Goal: Task Accomplishment & Management: Complete application form

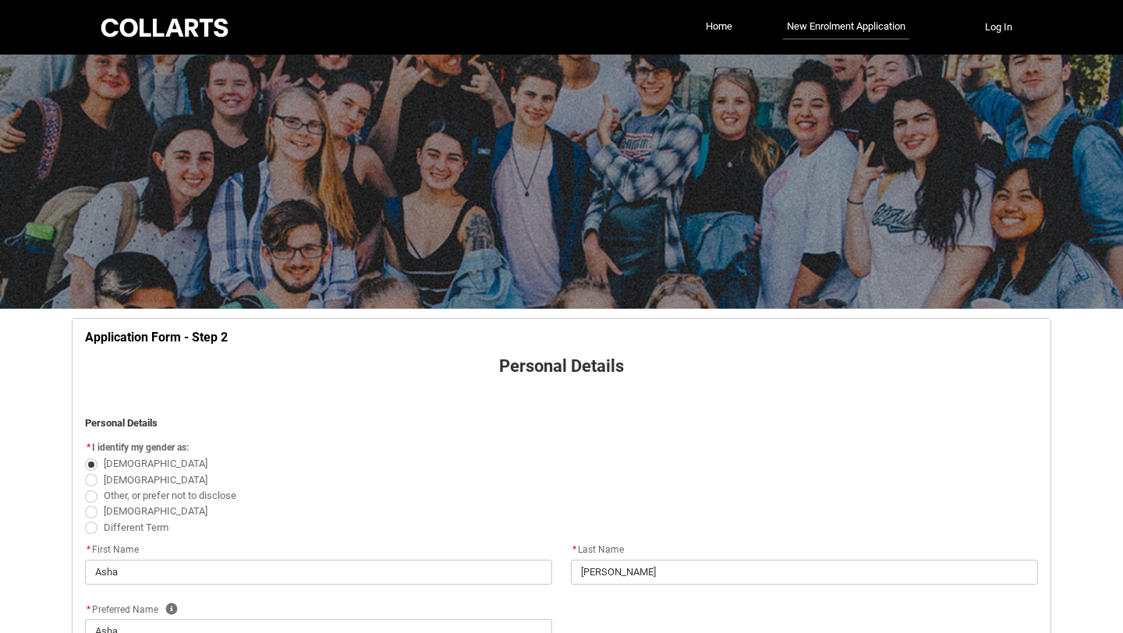
select select "Citizenship.1"
select select "HSLC_Domestic_b"
select select "Heard_About_Collarts_Picklist.Word of mouth"
select select "No_TextChoice"
select select "Country_Choice.1101"
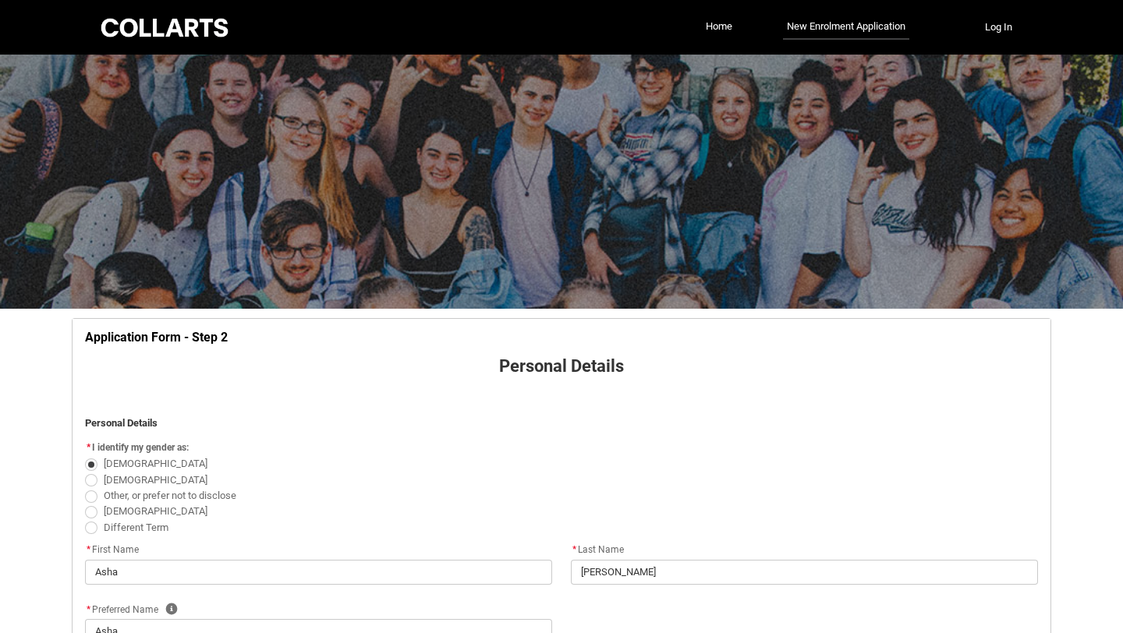
select select "P_Contact_Time_Afternoon"
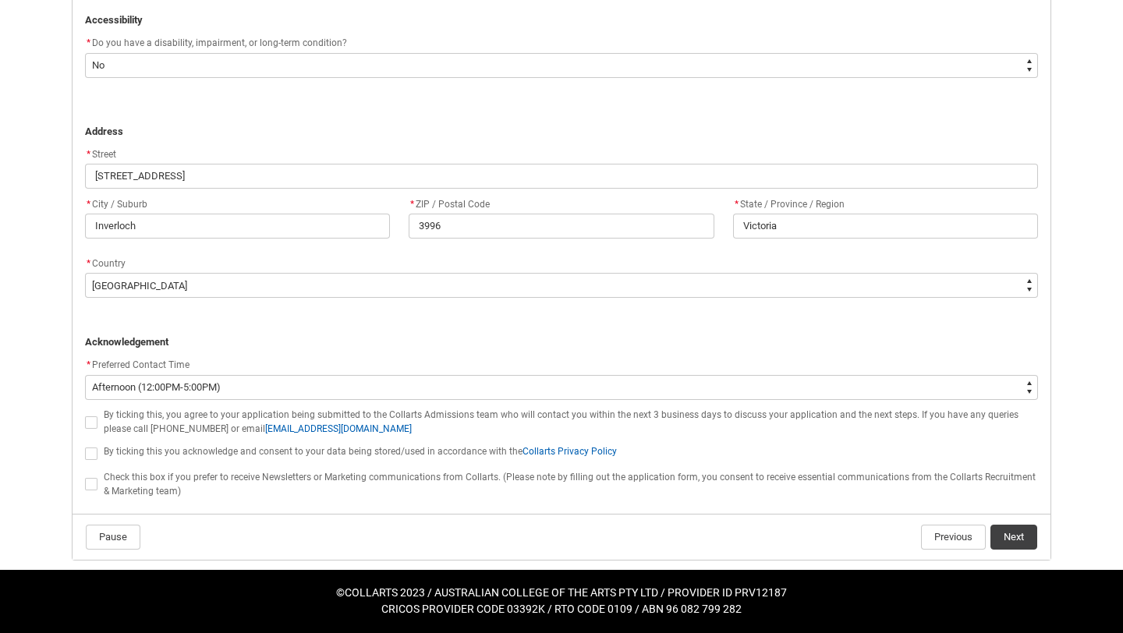
click at [91, 422] on span "REDU_Application_Form_for_Applicant flow" at bounding box center [91, 423] width 12 height 12
click at [85, 414] on input "REDU_Application_Form_for_Applicant flow" at bounding box center [84, 413] width 1 height 1
type lightning-input "true"
checkbox input "true"
click at [91, 424] on span "REDU_Application_Form_for_Applicant flow" at bounding box center [91, 423] width 12 height 12
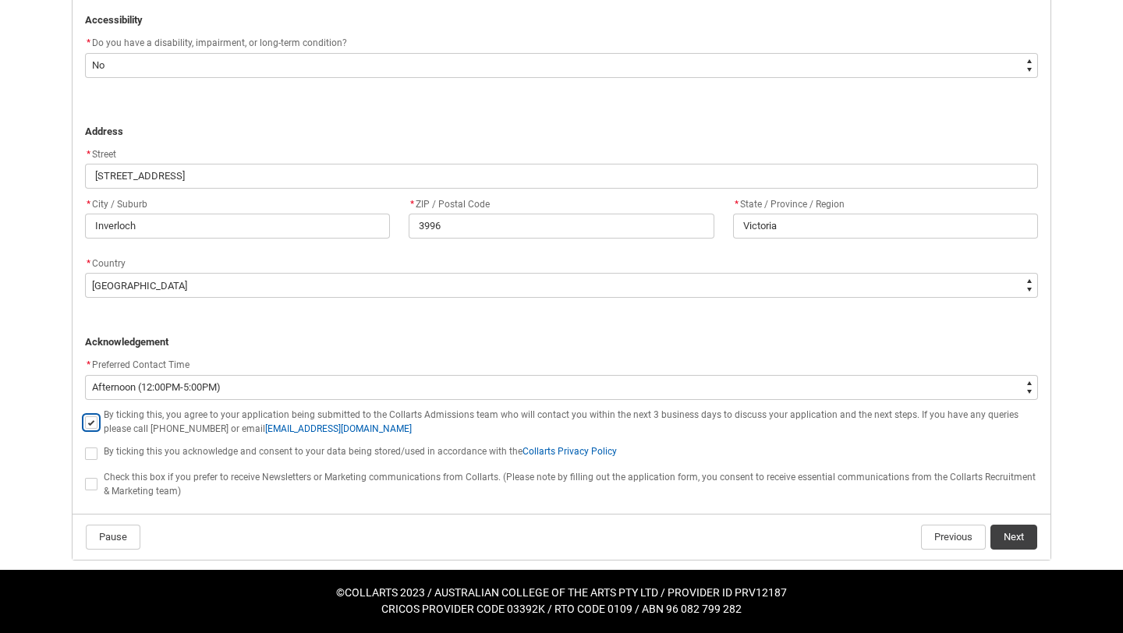
click at [85, 414] on input "REDU_Application_Form_for_Applicant flow" at bounding box center [84, 413] width 1 height 1
type lightning-input "false"
checkbox input "false"
click at [91, 424] on span "REDU_Application_Form_for_Applicant flow" at bounding box center [91, 423] width 12 height 12
click at [85, 414] on input "REDU_Application_Form_for_Applicant flow" at bounding box center [84, 413] width 1 height 1
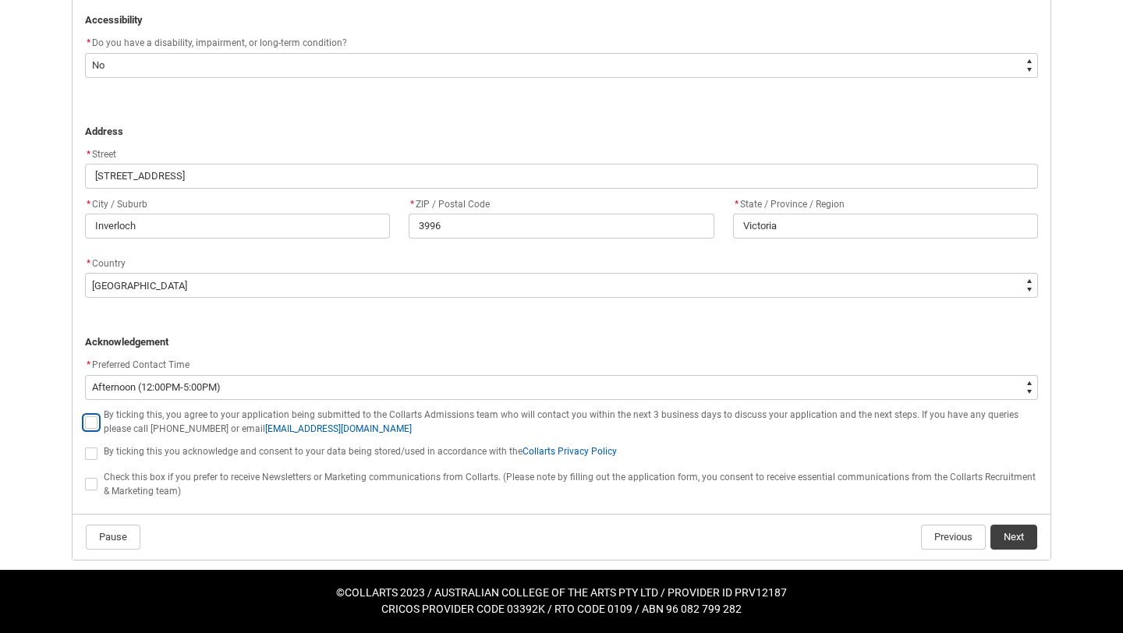
type lightning-input "true"
checkbox input "true"
click at [99, 456] on label "REDU_Application_Form_for_Applicant flow" at bounding box center [94, 453] width 19 height 12
click at [85, 445] on input "REDU_Application_Form_for_Applicant flow" at bounding box center [84, 445] width 1 height 1
type lightning-input "true"
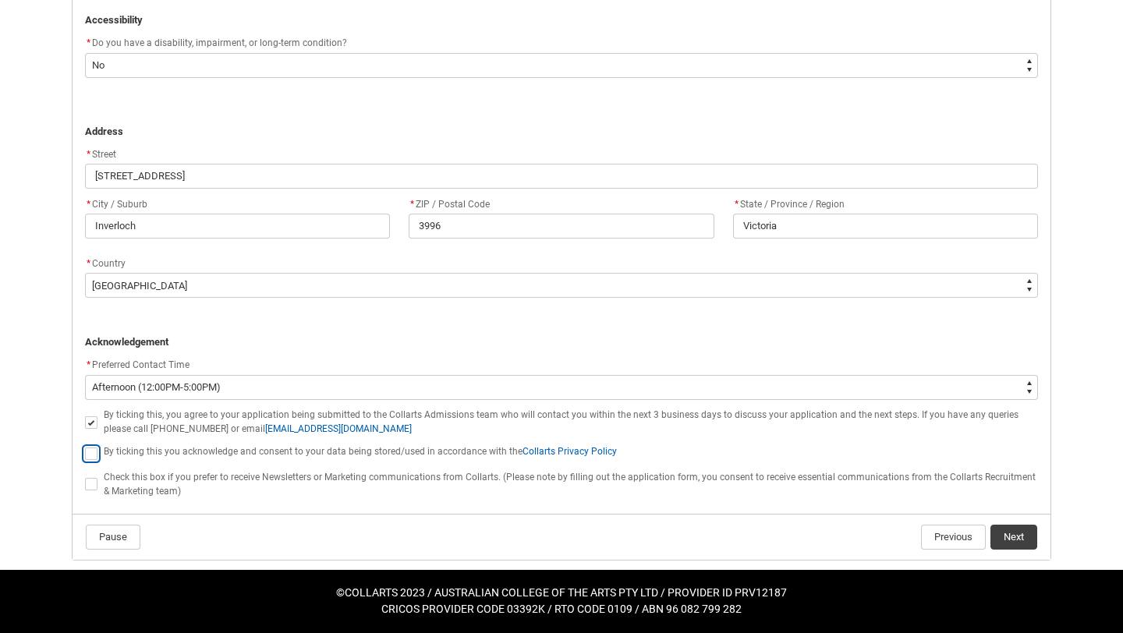
checkbox input "true"
click at [95, 454] on span "REDU_Application_Form_for_Applicant flow" at bounding box center [91, 454] width 12 height 12
click at [85, 445] on input "REDU_Application_Form_for_Applicant flow" at bounding box center [84, 445] width 1 height 1
type lightning-input "false"
checkbox input "false"
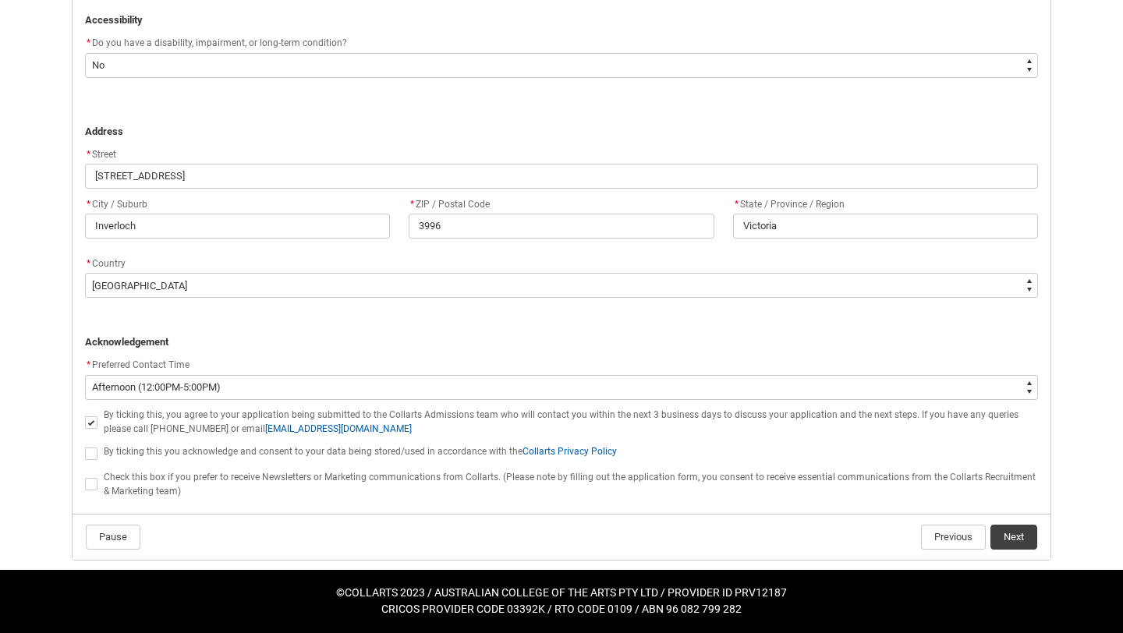
click at [95, 454] on span "REDU_Application_Form_for_Applicant flow" at bounding box center [91, 454] width 12 height 12
click at [85, 445] on input "REDU_Application_Form_for_Applicant flow" at bounding box center [84, 445] width 1 height 1
type lightning-input "true"
checkbox input "true"
